Goal: Unclear

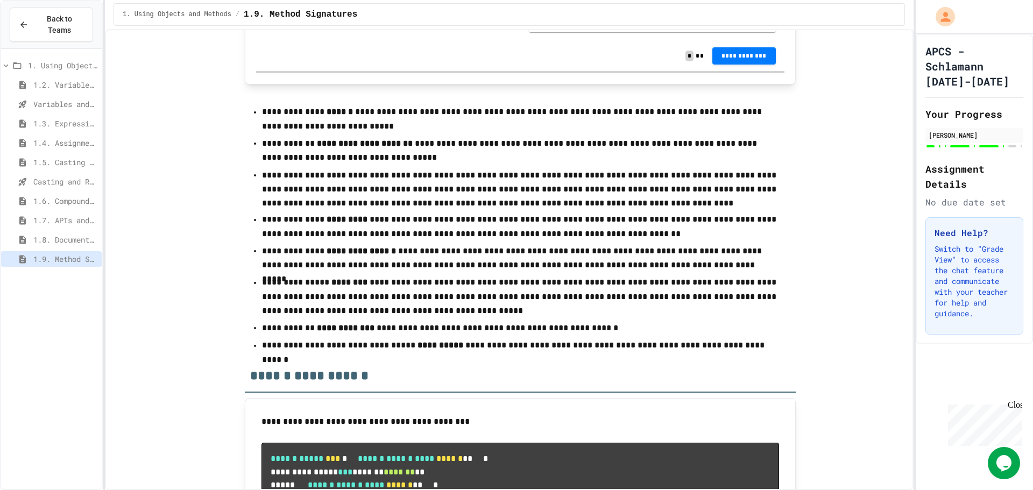
scroll to position [7048, 0]
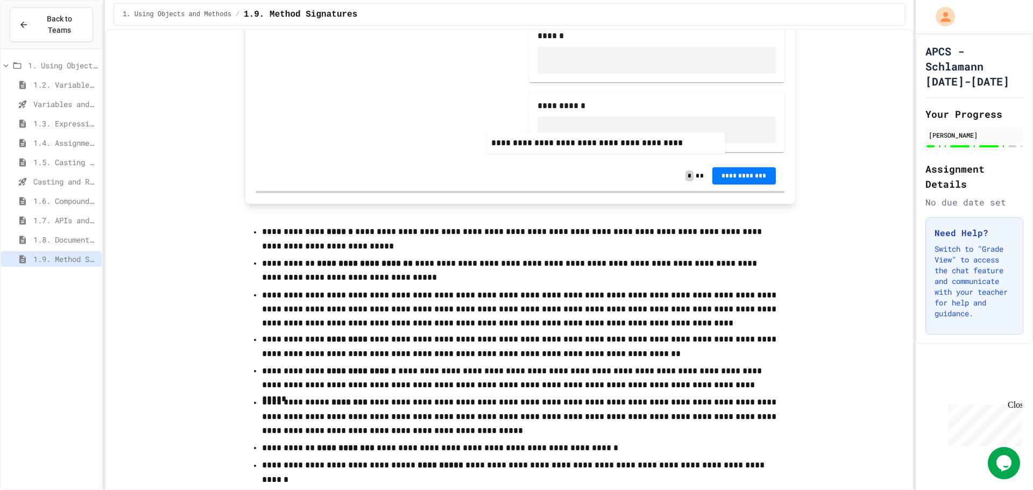
drag, startPoint x: 383, startPoint y: 195, endPoint x: 726, endPoint y: 111, distance: 353.5
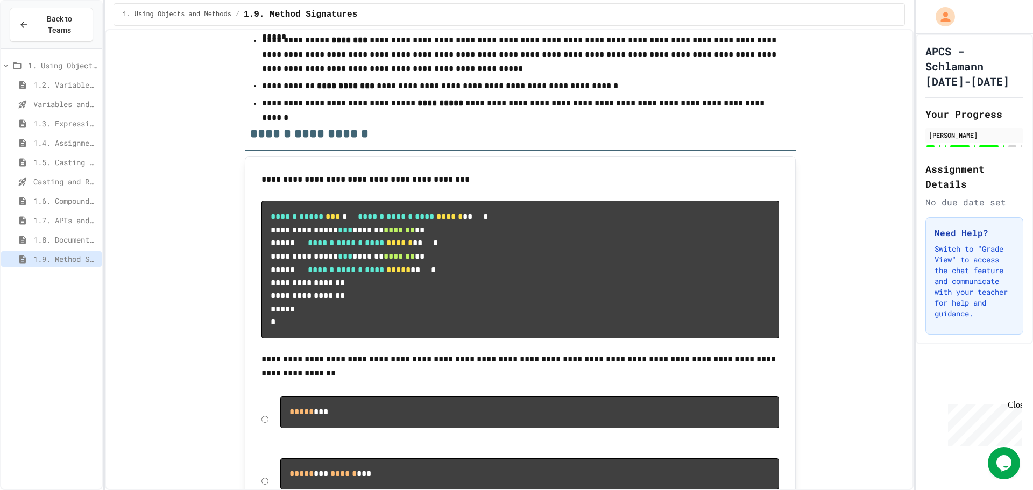
scroll to position [7377, 0]
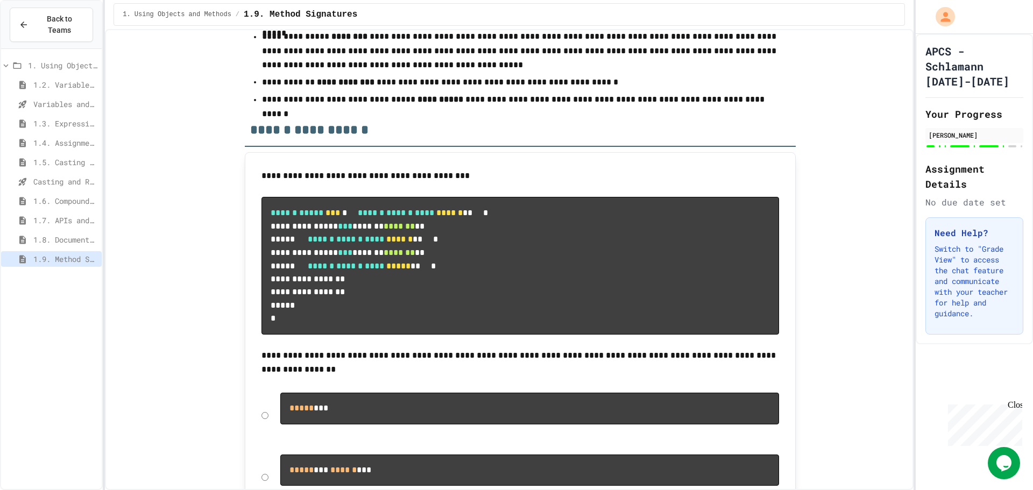
drag, startPoint x: 726, startPoint y: 111, endPoint x: 744, endPoint y: 92, distance: 26.3
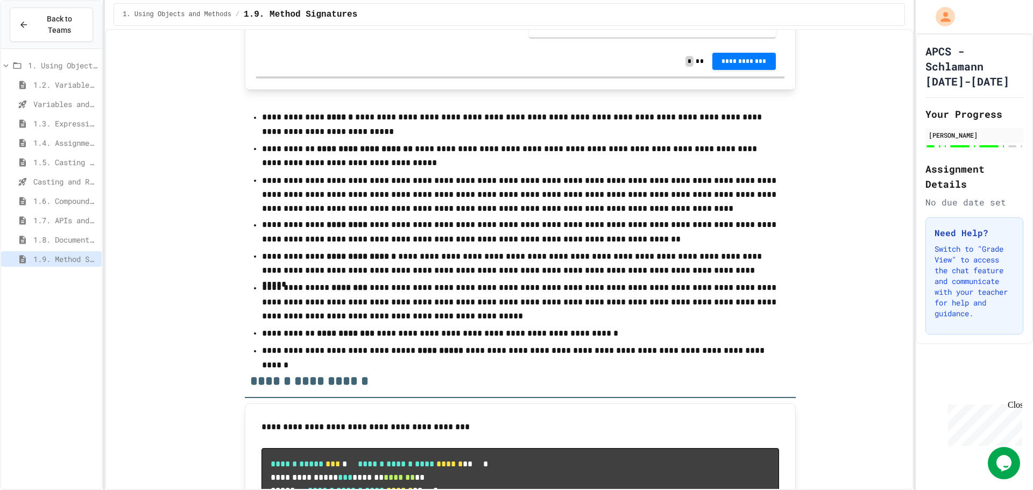
drag, startPoint x: 840, startPoint y: 231, endPoint x: 839, endPoint y: 180, distance: 51.7
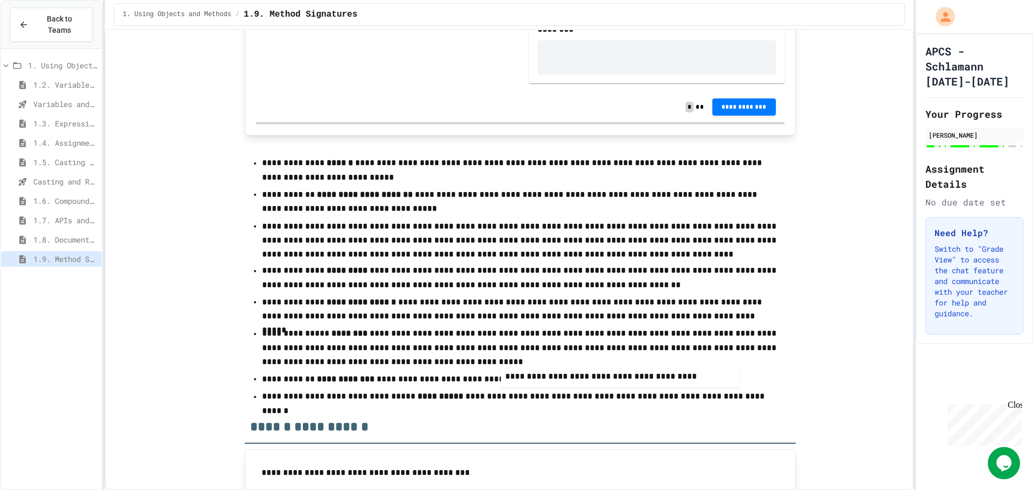
scroll to position [7087, 0]
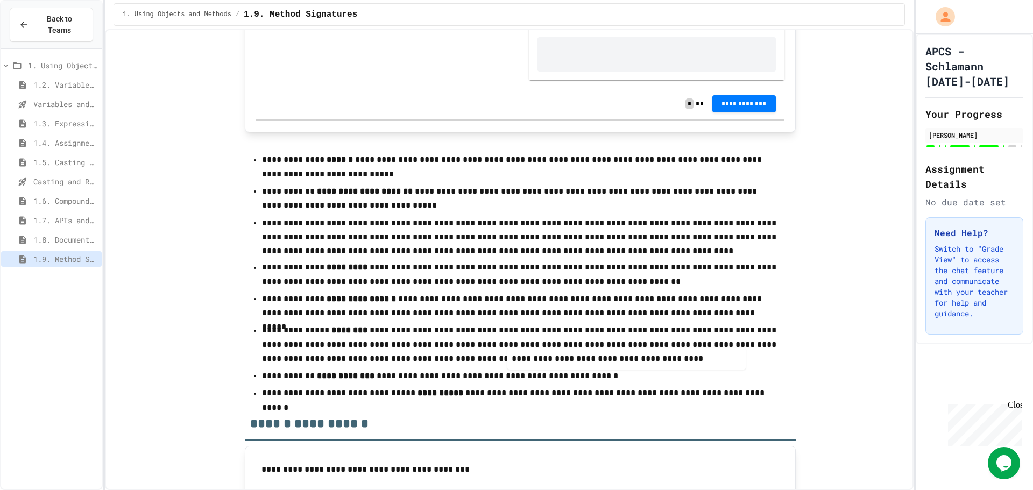
drag, startPoint x: 359, startPoint y: 144, endPoint x: 607, endPoint y: 363, distance: 331.4
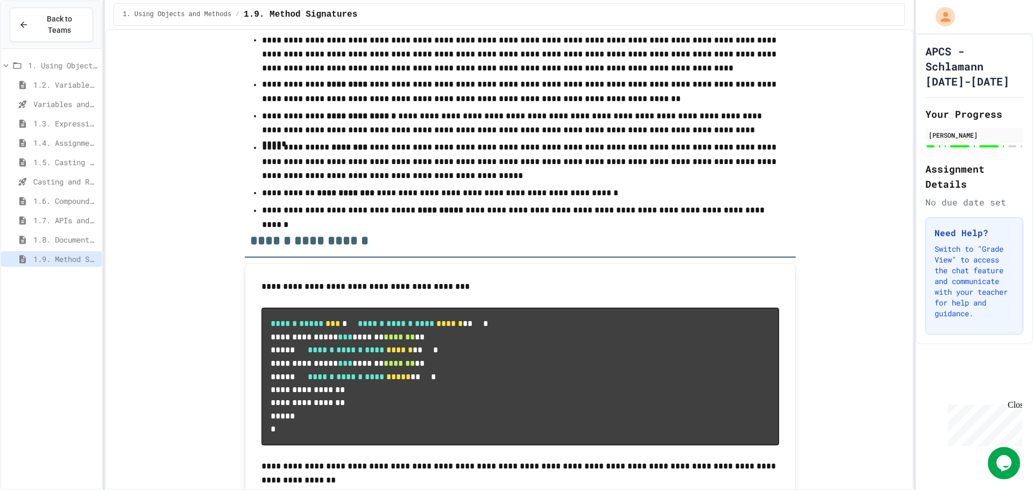
drag, startPoint x: 814, startPoint y: 156, endPoint x: 805, endPoint y: 208, distance: 52.9
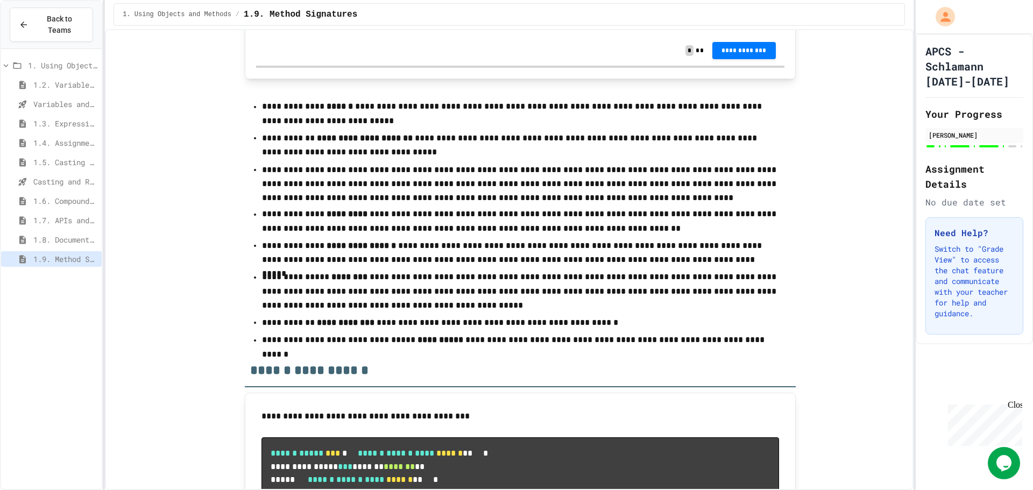
scroll to position [7080, 0]
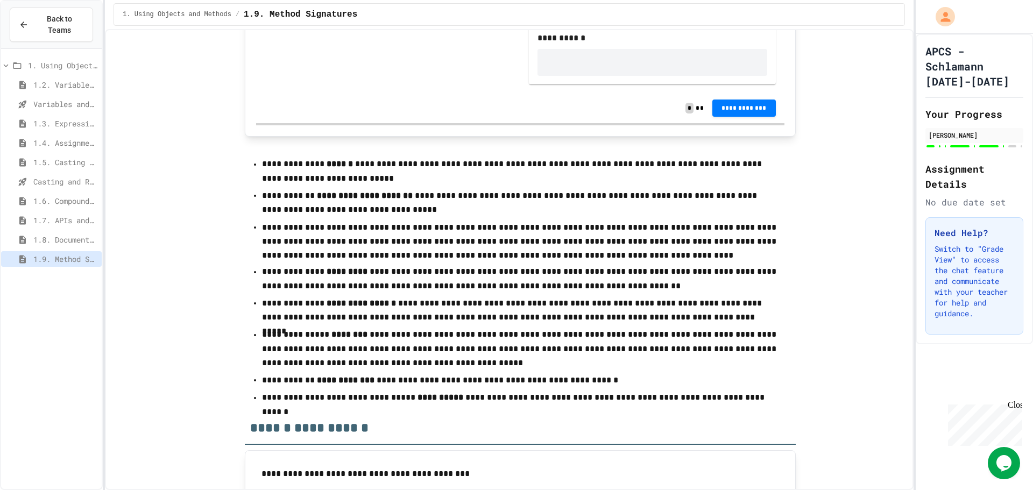
drag, startPoint x: 801, startPoint y: 235, endPoint x: 797, endPoint y: 195, distance: 40.0
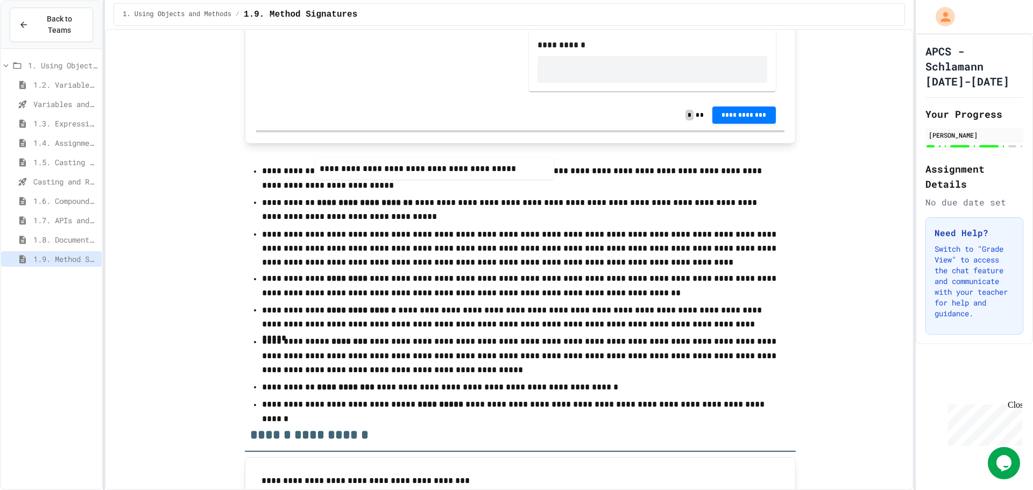
scroll to position [7076, 0]
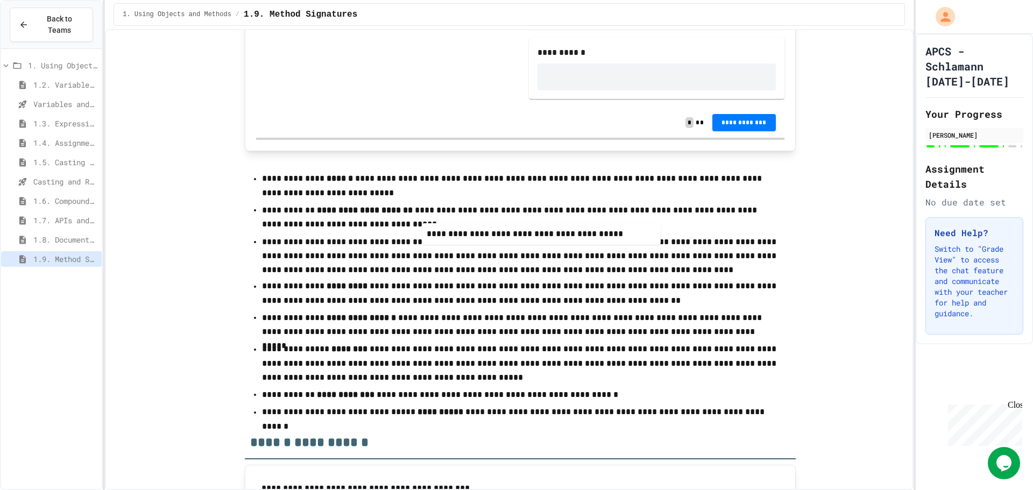
drag, startPoint x: 443, startPoint y: 110, endPoint x: 604, endPoint y: 247, distance: 210.8
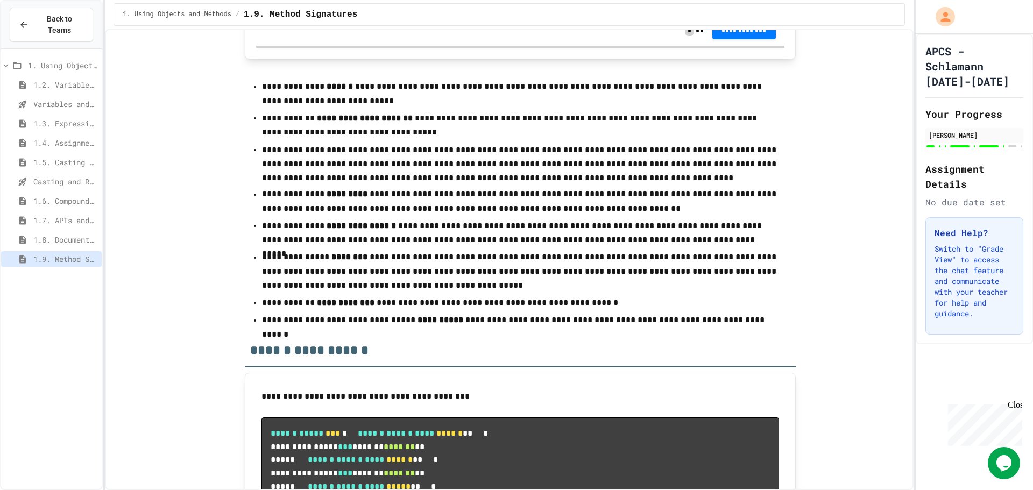
scroll to position [7275, 0]
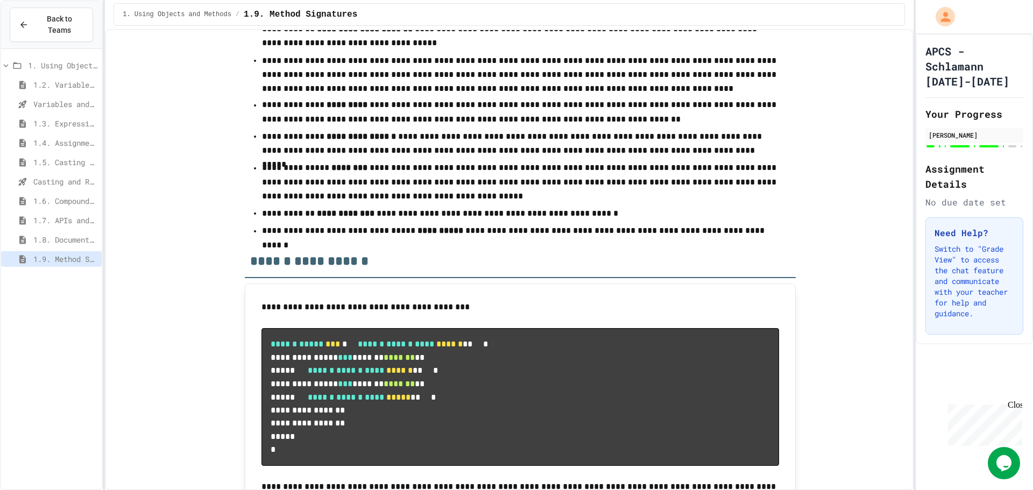
drag, startPoint x: 847, startPoint y: 169, endPoint x: 829, endPoint y: 227, distance: 60.6
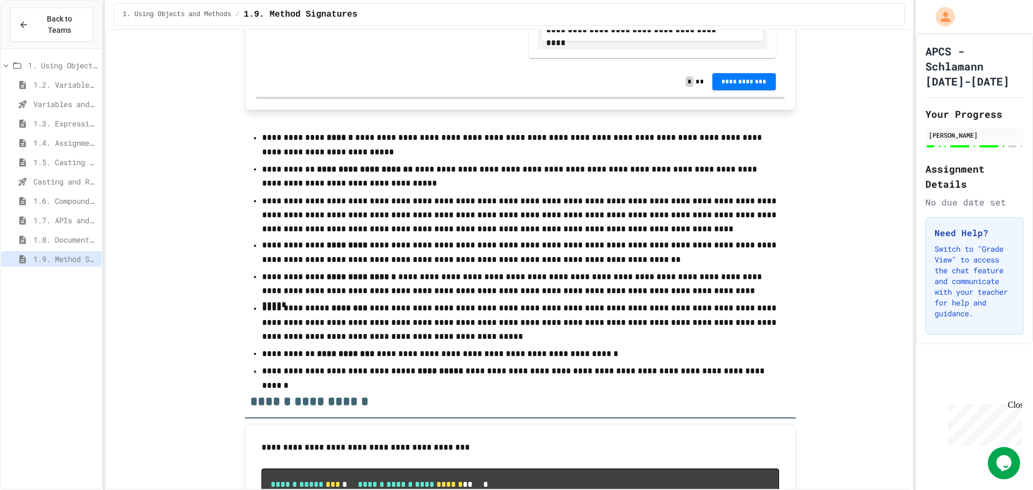
drag, startPoint x: 829, startPoint y: 227, endPoint x: 827, endPoint y: 191, distance: 35.6
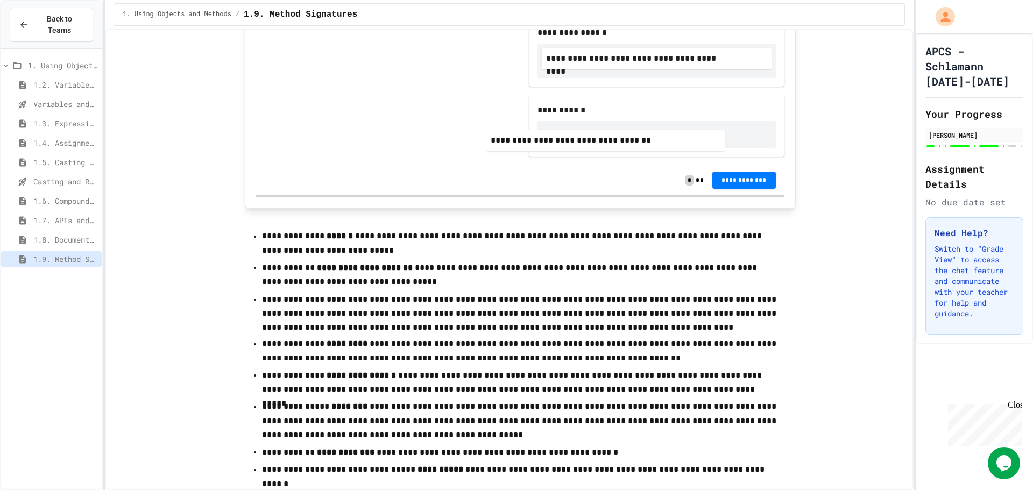
drag, startPoint x: 350, startPoint y: 98, endPoint x: 577, endPoint y: 148, distance: 232.1
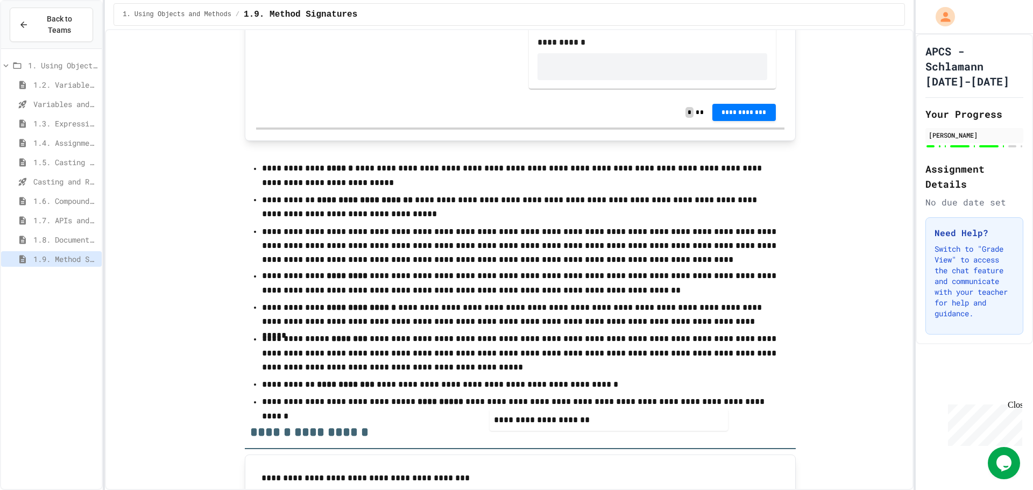
scroll to position [7101, 0]
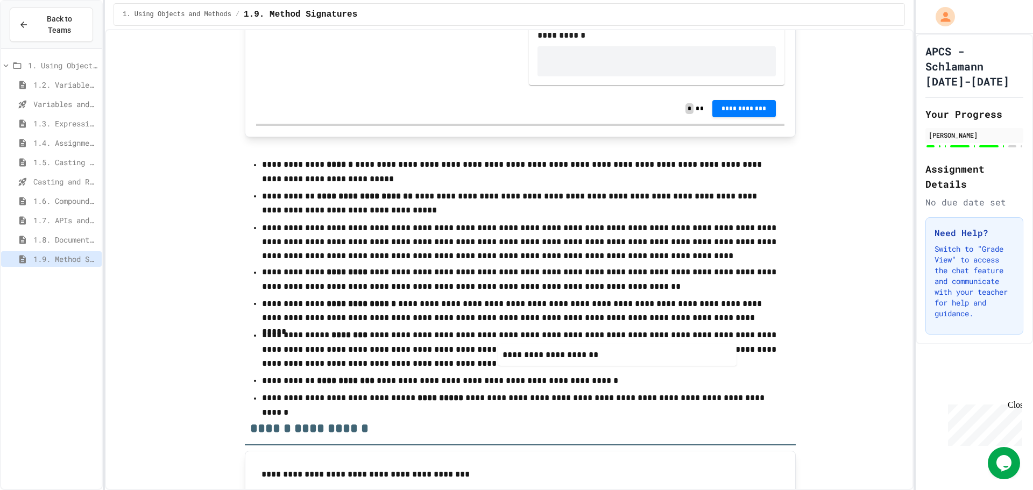
drag, startPoint x: 447, startPoint y: 134, endPoint x: 681, endPoint y: 354, distance: 321.4
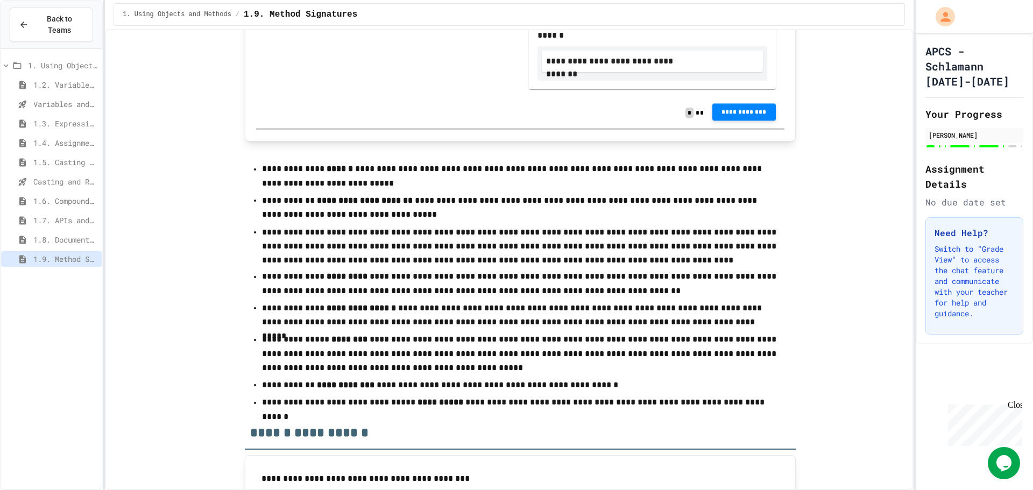
click at [734, 116] on span "**********" at bounding box center [744, 112] width 46 height 9
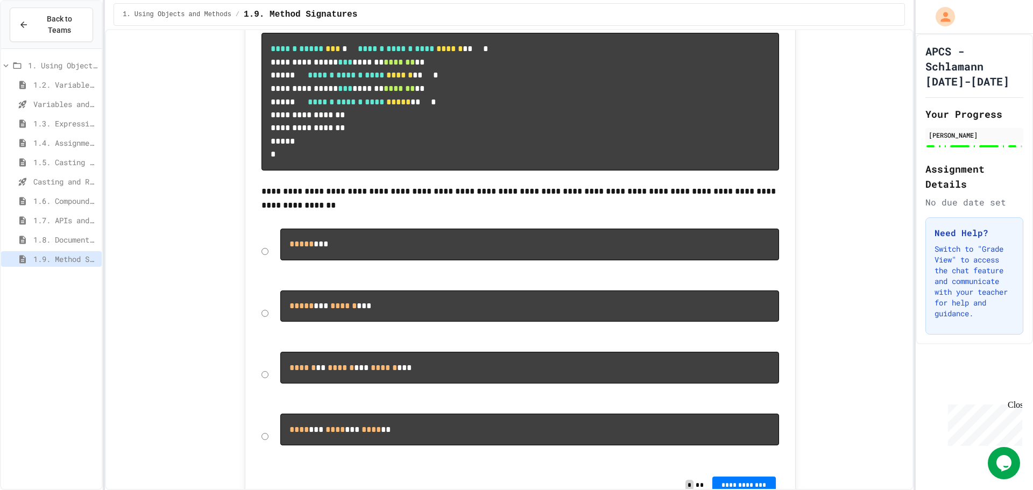
drag, startPoint x: 887, startPoint y: 153, endPoint x: 854, endPoint y: 230, distance: 84.4
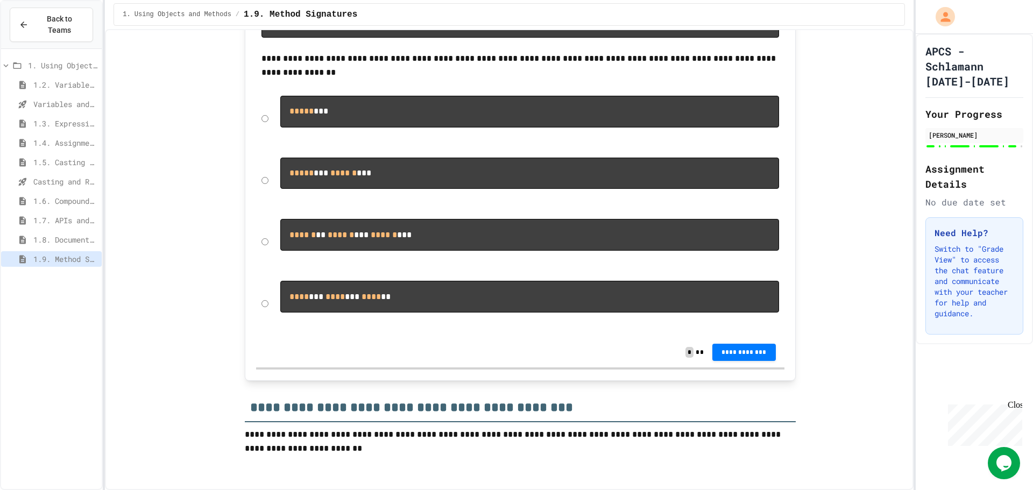
drag, startPoint x: 843, startPoint y: 208, endPoint x: 826, endPoint y: 247, distance: 42.9
drag, startPoint x: 826, startPoint y: 247, endPoint x: 822, endPoint y: 279, distance: 32.5
drag, startPoint x: 821, startPoint y: 274, endPoint x: 818, endPoint y: 252, distance: 22.3
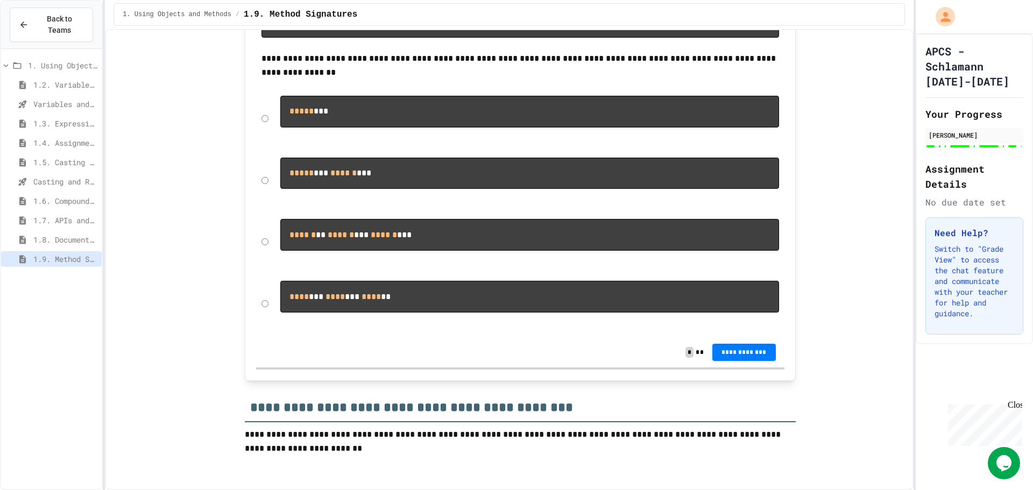
scroll to position [7828, 0]
drag, startPoint x: 825, startPoint y: 180, endPoint x: 820, endPoint y: 199, distance: 19.6
drag, startPoint x: 819, startPoint y: 195, endPoint x: 820, endPoint y: 209, distance: 13.5
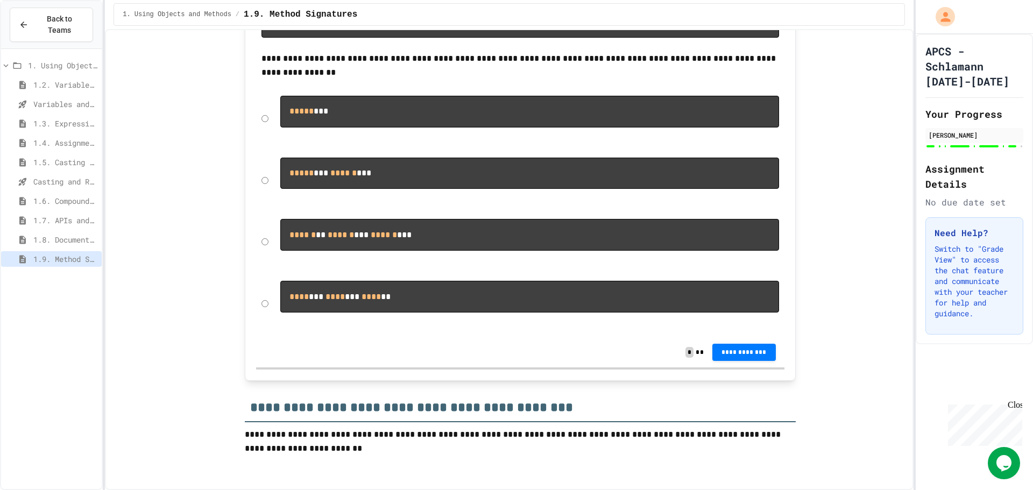
drag, startPoint x: 804, startPoint y: 201, endPoint x: 803, endPoint y: 242, distance: 40.9
drag, startPoint x: 803, startPoint y: 291, endPoint x: 824, endPoint y: 245, distance: 50.3
click at [708, 189] on pre "***** *** ****** ***" at bounding box center [529, 174] width 499 height 32
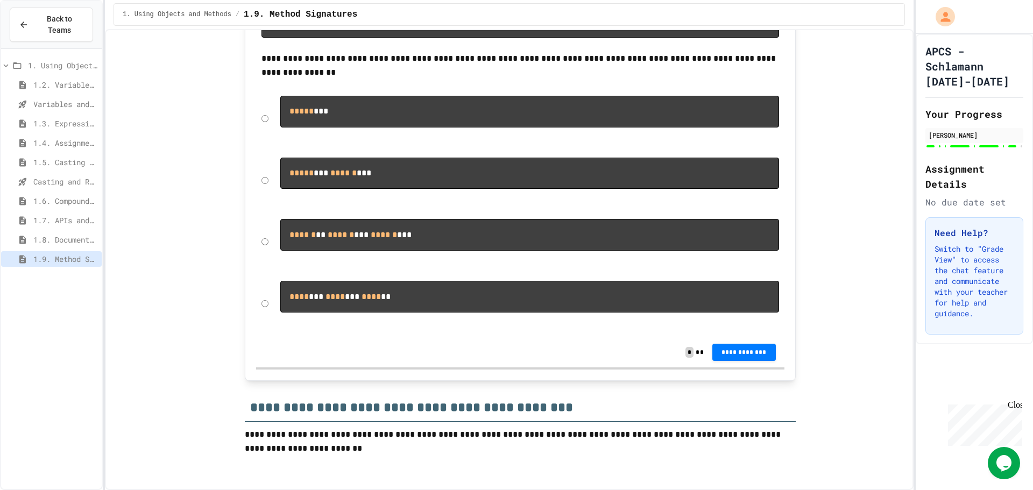
drag, startPoint x: 810, startPoint y: 301, endPoint x: 806, endPoint y: 370, distance: 69.0
click at [757, 350] on span "**********" at bounding box center [744, 351] width 46 height 9
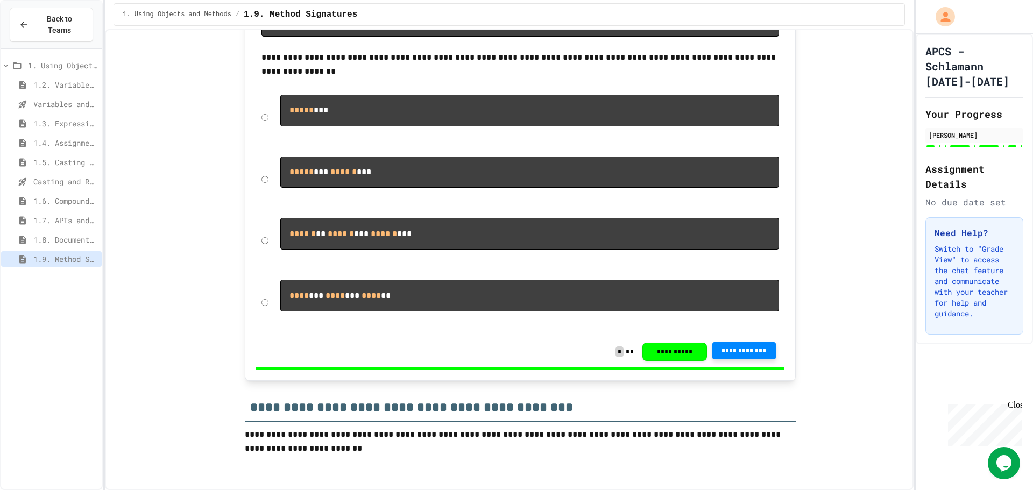
drag, startPoint x: 786, startPoint y: 196, endPoint x: 788, endPoint y: 260, distance: 64.1
